Goal: Information Seeking & Learning: Learn about a topic

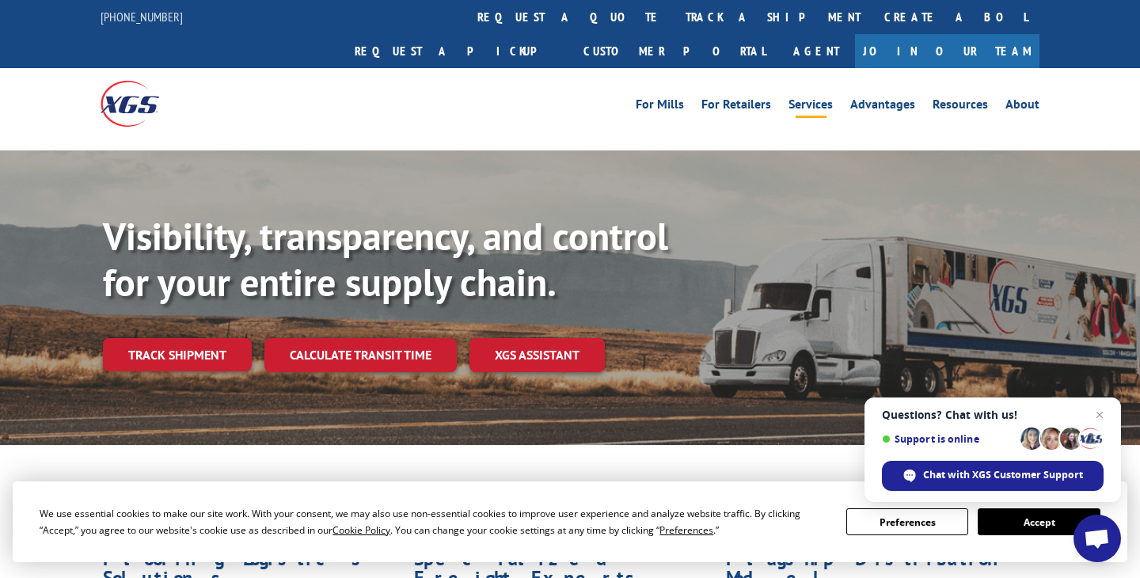
click at [813, 98] on link "Services" at bounding box center [811, 106] width 44 height 17
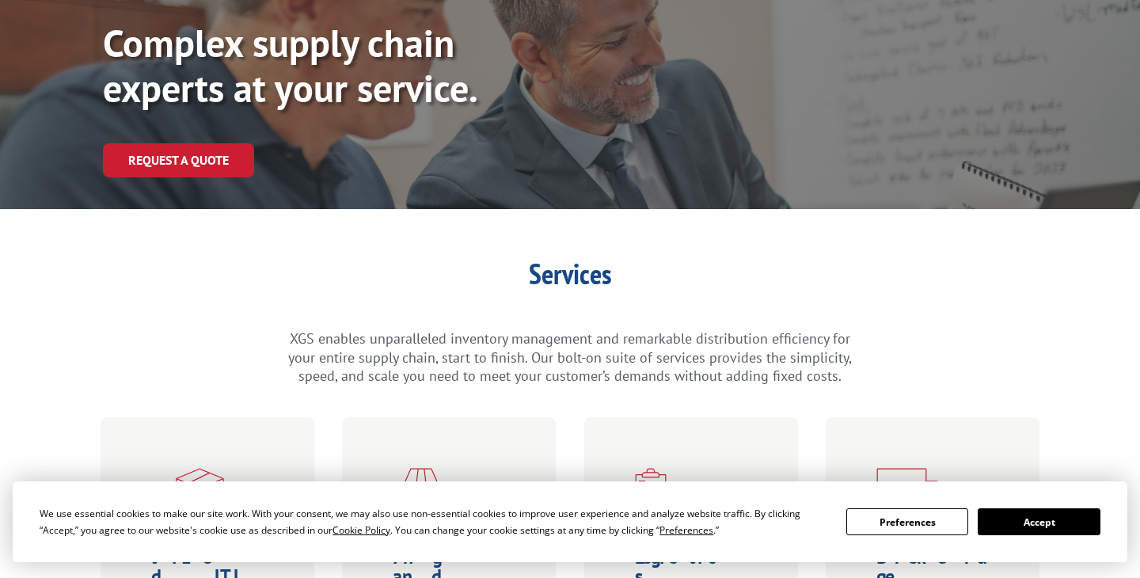
scroll to position [459, 0]
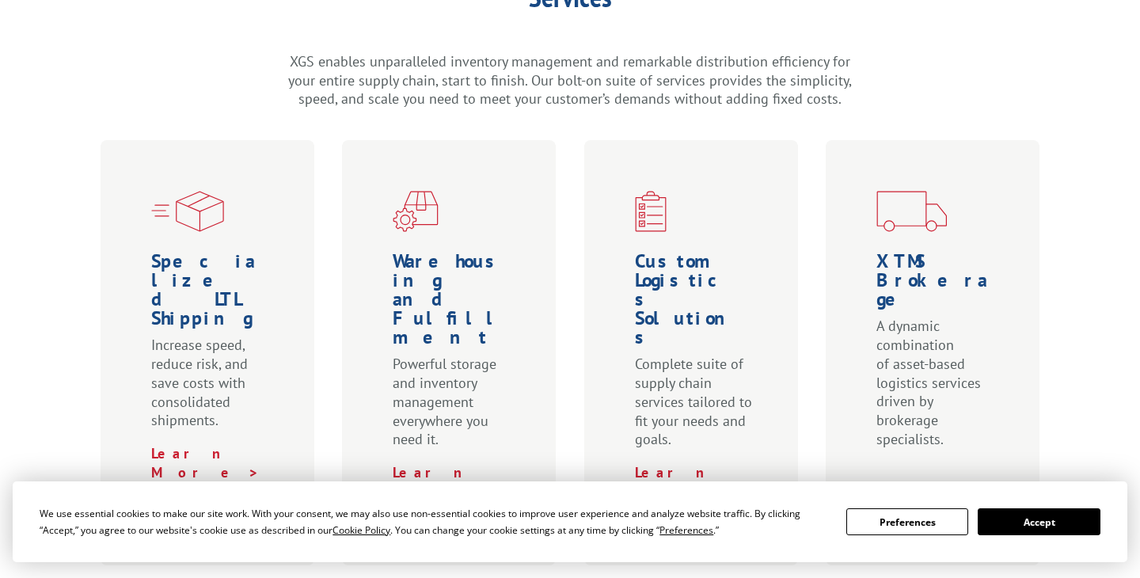
click at [999, 513] on button "Accept" at bounding box center [1039, 521] width 122 height 27
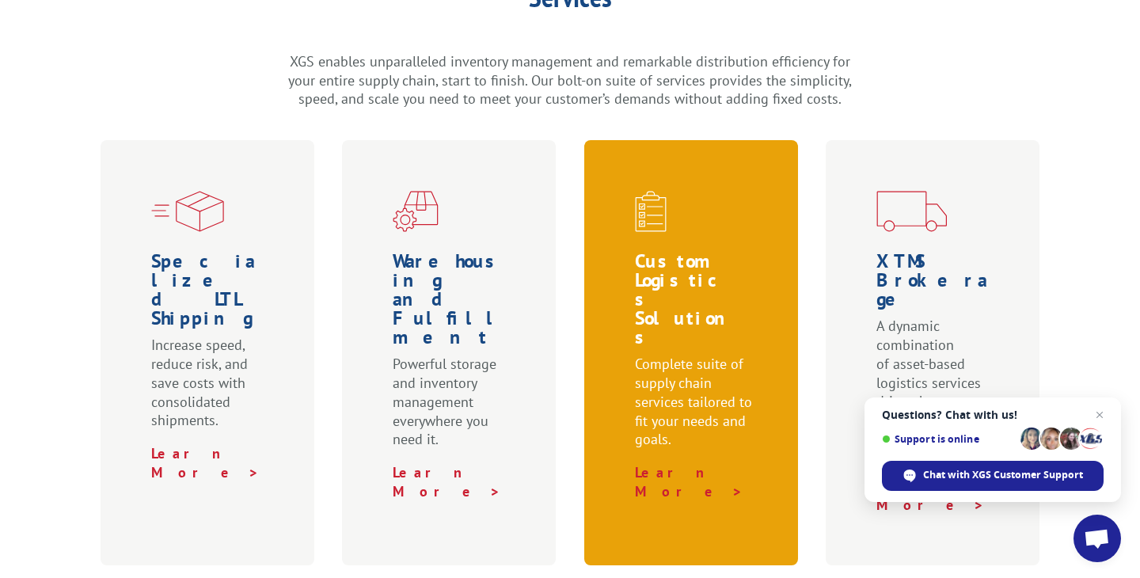
scroll to position [960, 0]
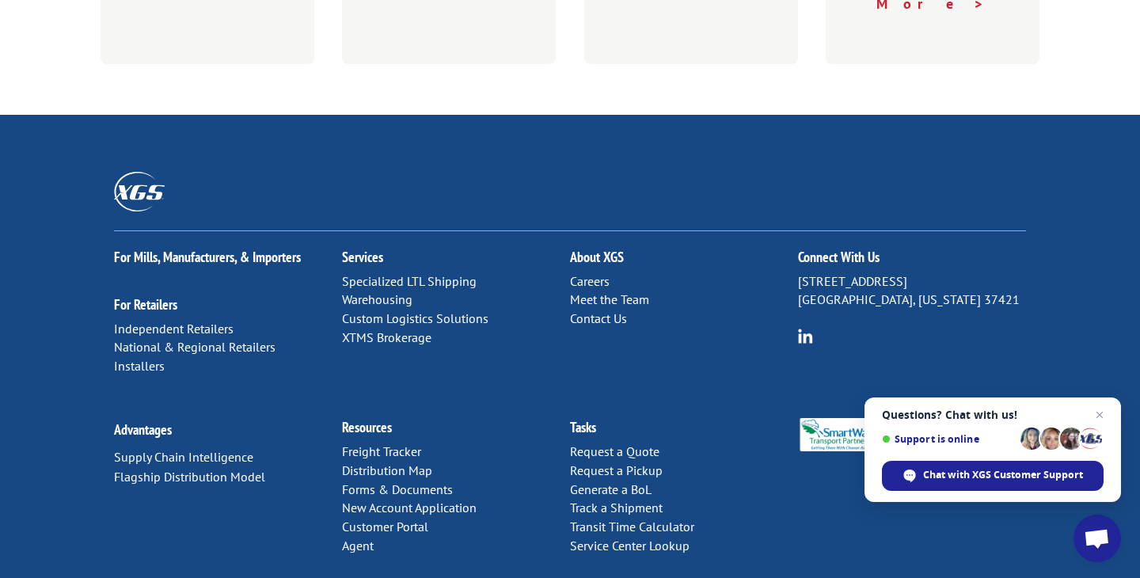
click at [370, 519] on link "Customer Portal" at bounding box center [385, 527] width 86 height 16
click at [403, 310] on link "Custom Logistics Solutions" at bounding box center [415, 318] width 146 height 16
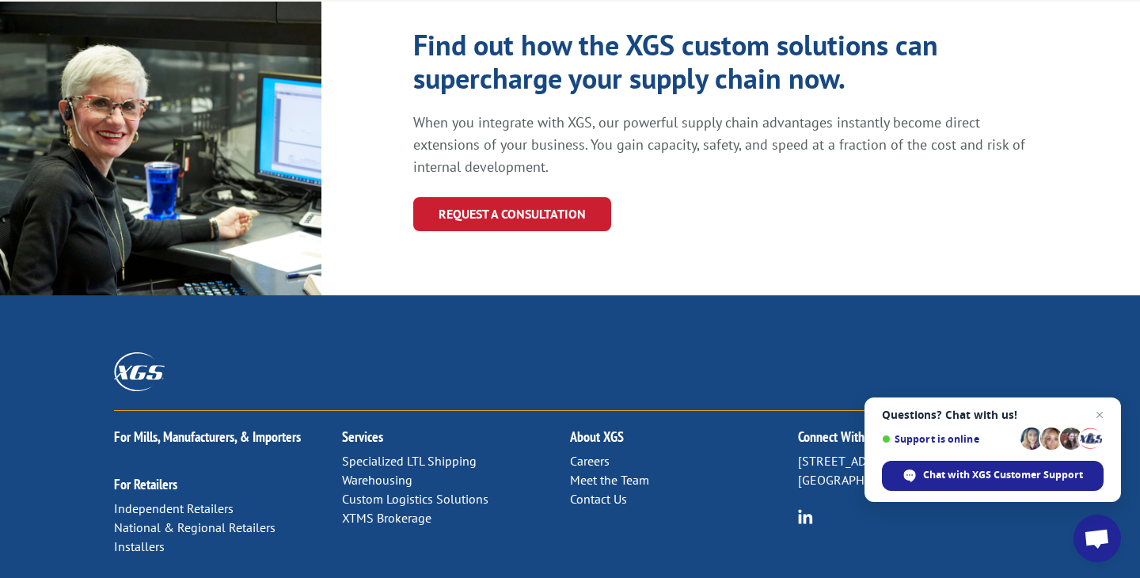
scroll to position [1806, 0]
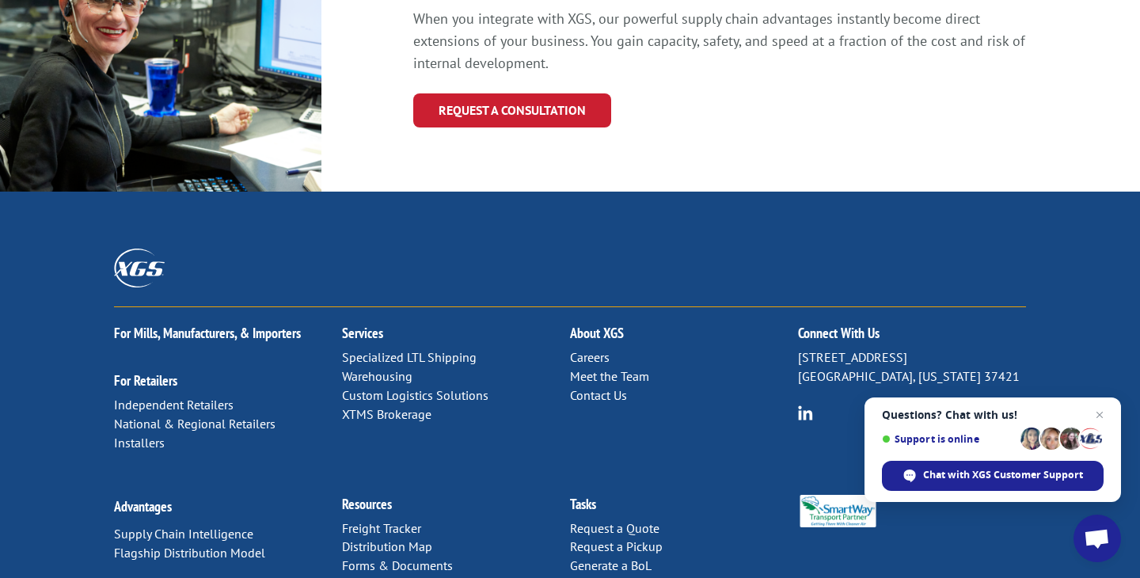
click at [381, 368] on link "Warehousing" at bounding box center [377, 376] width 70 height 16
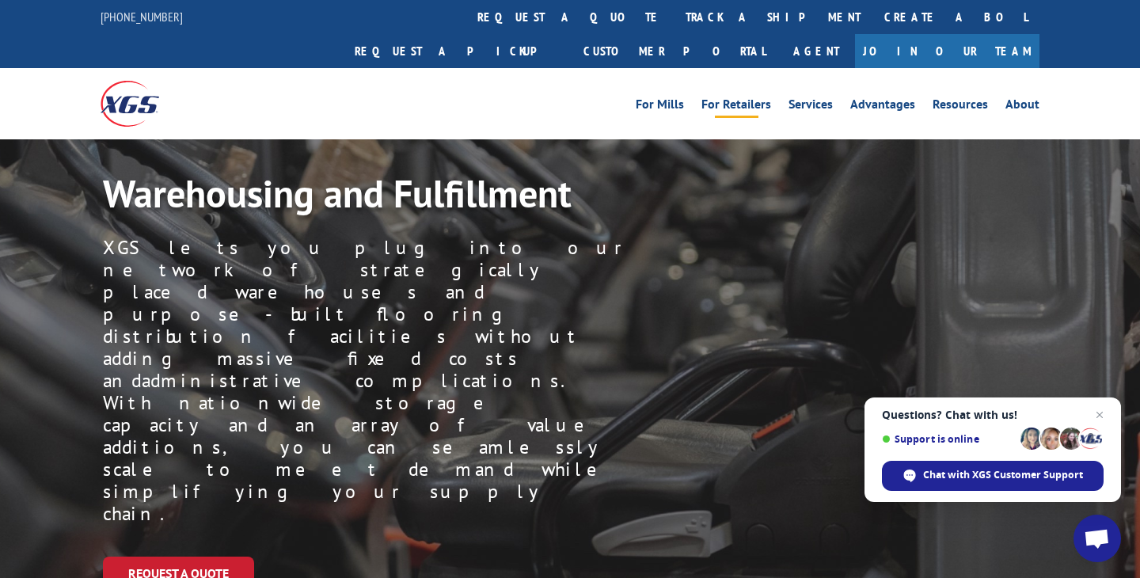
click at [741, 98] on link "For Retailers" at bounding box center [737, 106] width 70 height 17
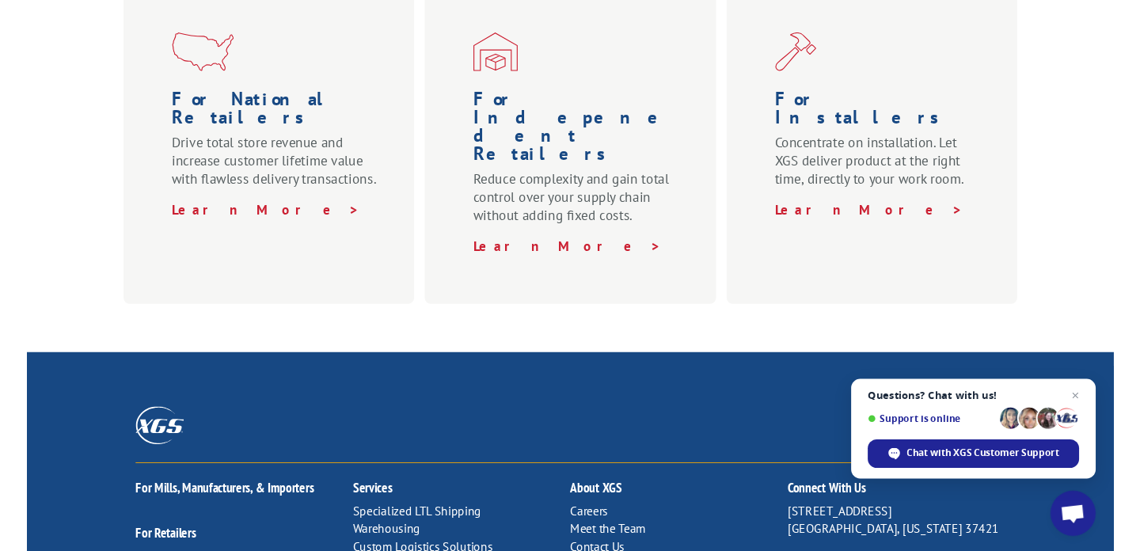
scroll to position [828, 0]
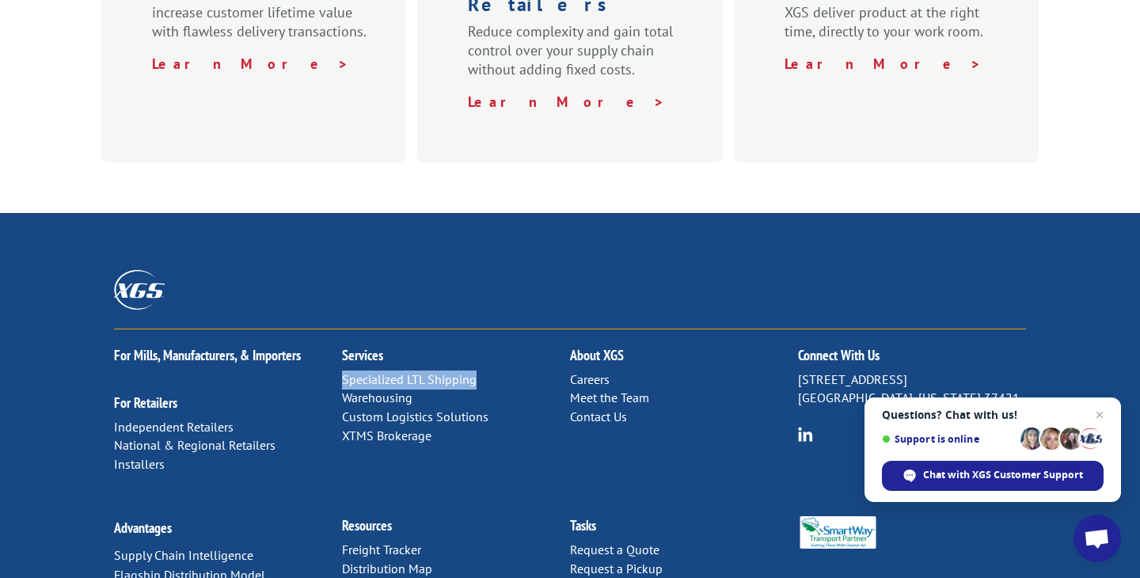
drag, startPoint x: 346, startPoint y: 297, endPoint x: 477, endPoint y: 309, distance: 132.0
click at [477, 348] on div "Services Specialized LTL Shipping Warehousing Custom Logistics Solutions XTMS B…" at bounding box center [456, 396] width 228 height 97
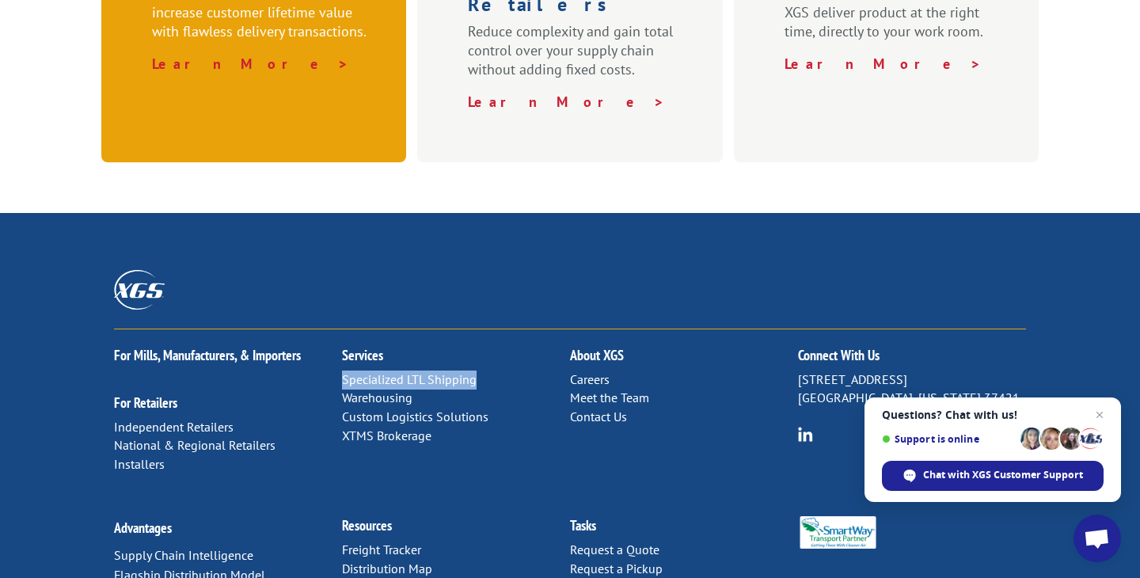
copy div "Specialized LTL Shipping"
